Goal: Entertainment & Leisure: Consume media (video, audio)

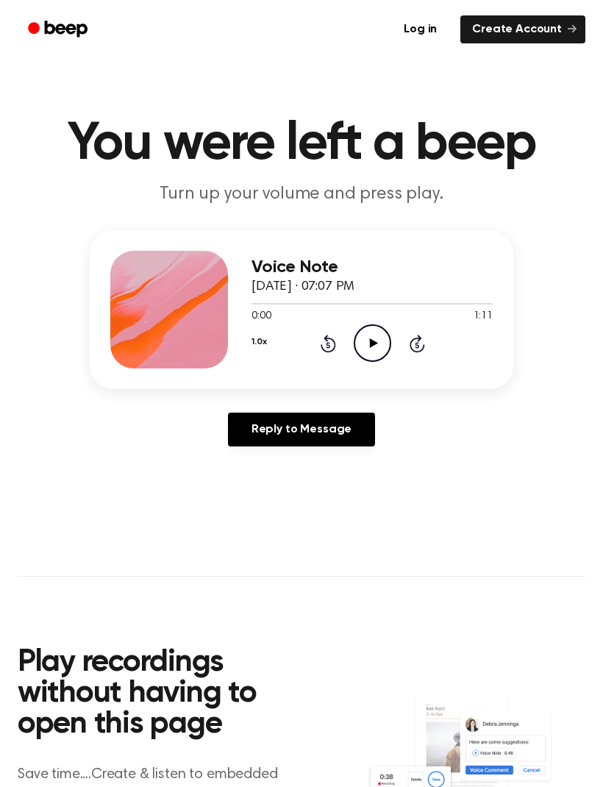
click at [374, 347] on icon "Play Audio" at bounding box center [373, 343] width 38 height 38
click at [367, 331] on icon "Pause Audio" at bounding box center [373, 343] width 38 height 38
click at [374, 342] on icon at bounding box center [373, 343] width 8 height 10
click at [372, 341] on icon "Pause Audio" at bounding box center [373, 343] width 38 height 38
click at [193, 1] on div "Log in Create Account" at bounding box center [302, 29] width 568 height 59
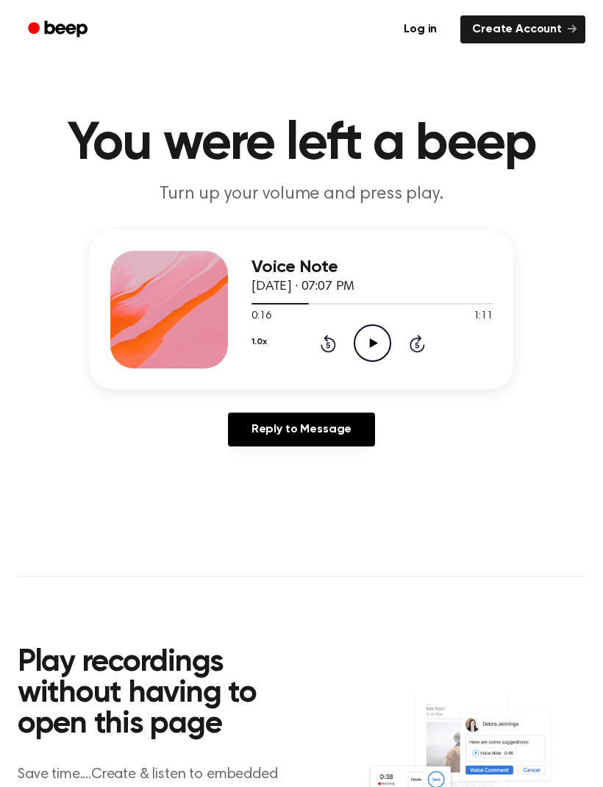
click at [374, 342] on icon at bounding box center [373, 343] width 8 height 10
click at [371, 346] on icon at bounding box center [372, 343] width 7 height 10
click at [380, 343] on icon "Play Audio" at bounding box center [373, 343] width 38 height 38
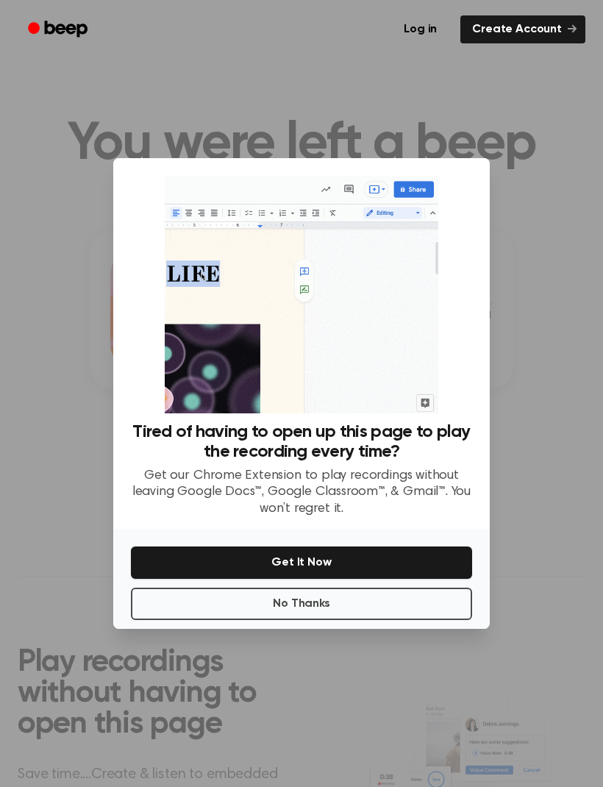
click at [352, 620] on button "No Thanks" at bounding box center [301, 604] width 341 height 32
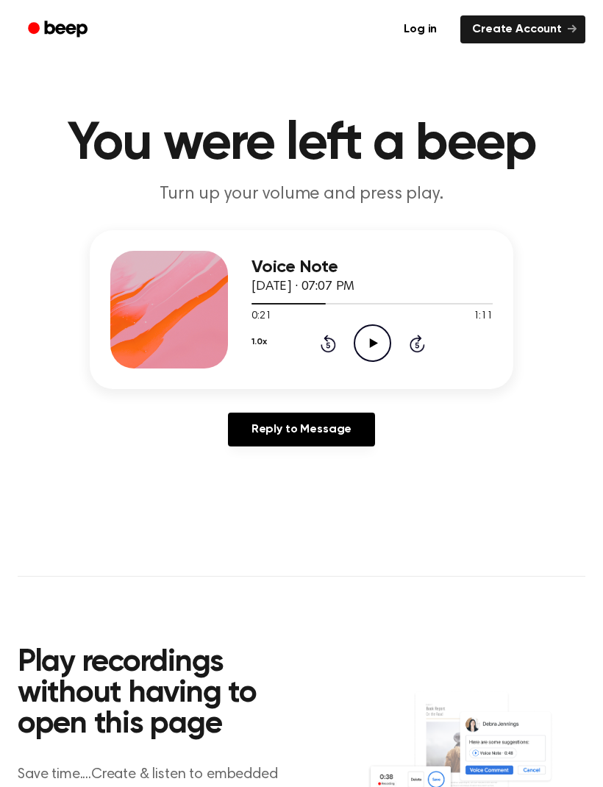
click at [380, 349] on icon "Play Audio" at bounding box center [373, 343] width 38 height 38
click at [372, 341] on icon "Pause Audio" at bounding box center [373, 343] width 38 height 38
click at [378, 341] on icon "Play Audio" at bounding box center [373, 343] width 38 height 38
click at [379, 347] on icon "Pause Audio" at bounding box center [373, 343] width 38 height 38
click at [381, 342] on icon "Play Audio" at bounding box center [373, 343] width 38 height 38
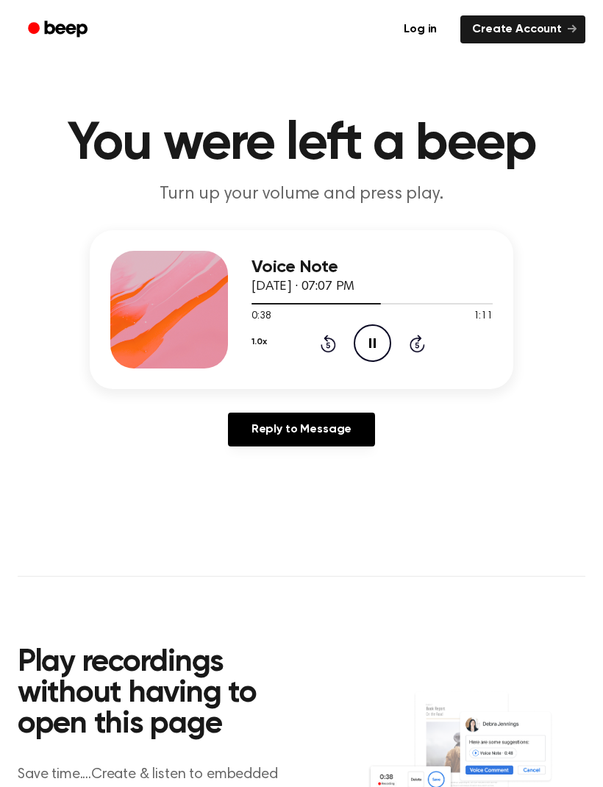
click at [380, 343] on icon "Pause Audio" at bounding box center [373, 343] width 38 height 38
click at [376, 347] on icon "Play Audio" at bounding box center [373, 343] width 38 height 38
click at [385, 346] on icon "Pause Audio" at bounding box center [373, 343] width 38 height 38
click at [379, 346] on icon "Play Audio" at bounding box center [373, 343] width 38 height 38
click at [360, 338] on icon "Pause Audio" at bounding box center [373, 343] width 38 height 38
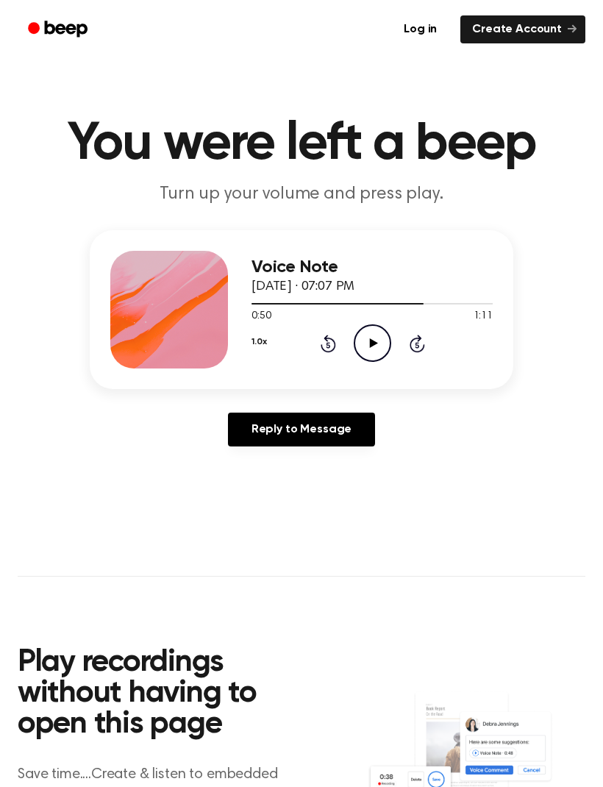
click at [333, 1] on div "Log in Create Account" at bounding box center [302, 29] width 568 height 59
click at [377, 348] on icon "Play Audio" at bounding box center [373, 343] width 38 height 38
click at [379, 342] on icon "Pause Audio" at bounding box center [373, 343] width 38 height 38
click at [377, 344] on icon "Play Audio" at bounding box center [373, 343] width 38 height 38
click at [373, 341] on icon "Pause Audio" at bounding box center [373, 343] width 38 height 38
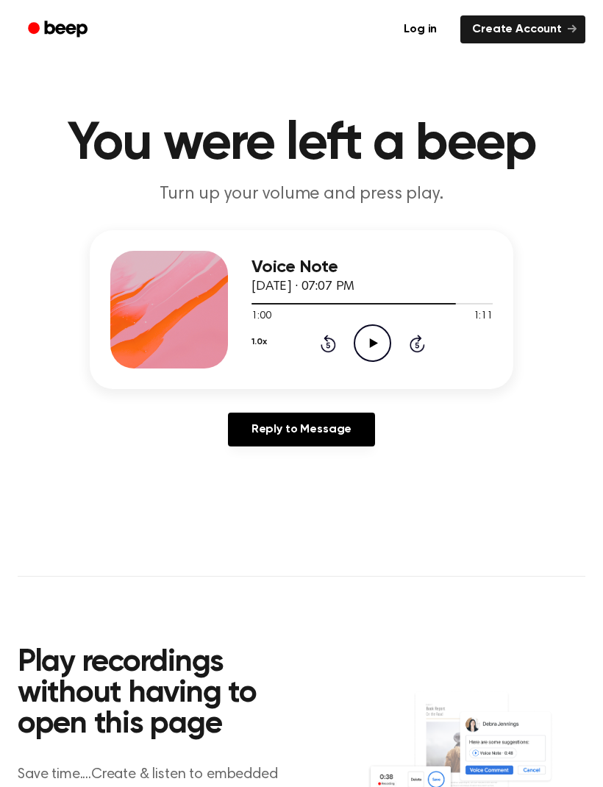
click at [377, 338] on icon "Play Audio" at bounding box center [373, 343] width 38 height 38
click at [381, 335] on icon "Pause Audio" at bounding box center [373, 343] width 38 height 38
